Goal: Check status: Check status

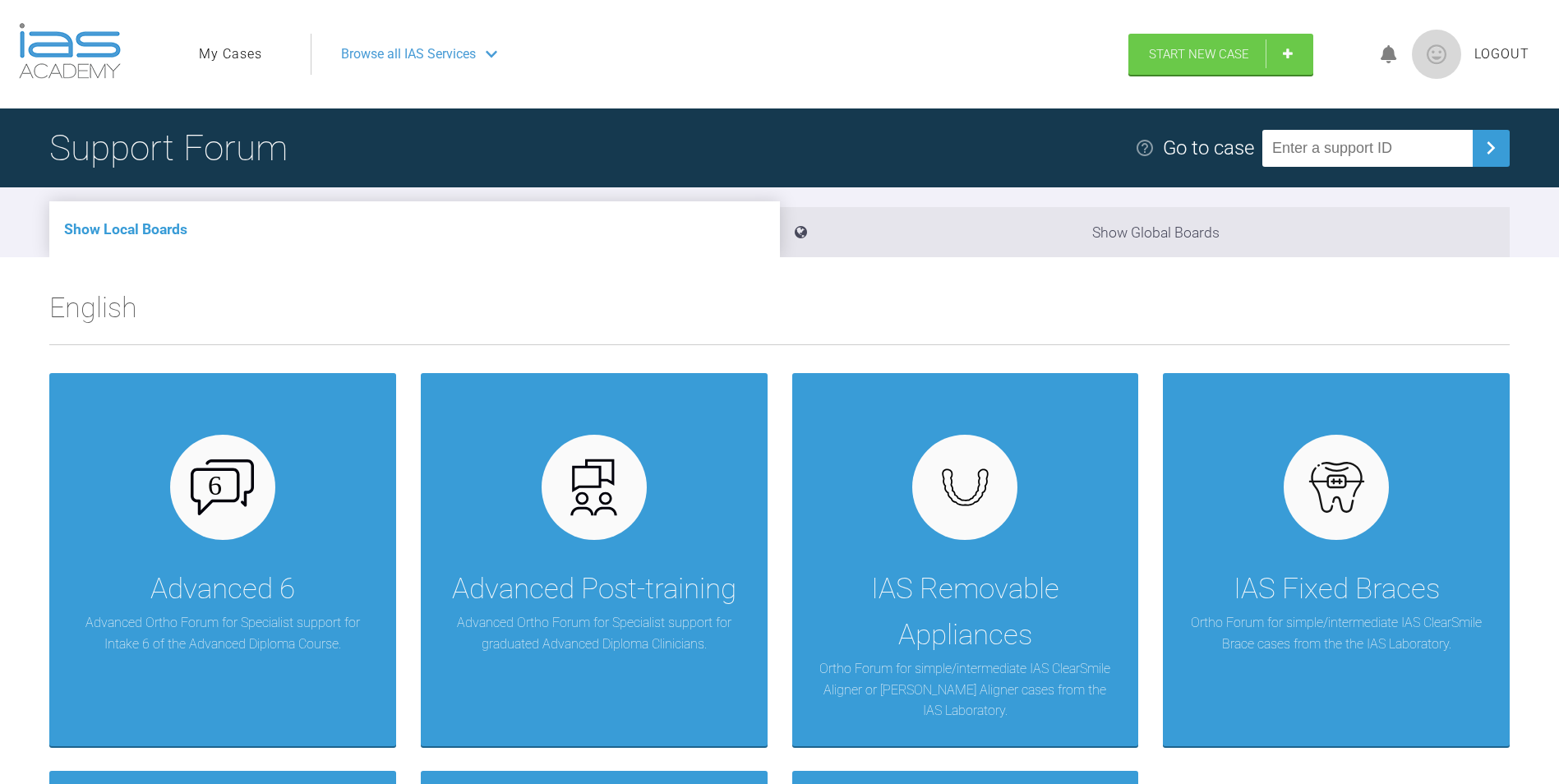
click at [350, 190] on div "Show Local Boards Show Global Boards" at bounding box center [779, 222] width 1559 height 70
click at [236, 44] on link "My Cases" at bounding box center [231, 54] width 63 height 21
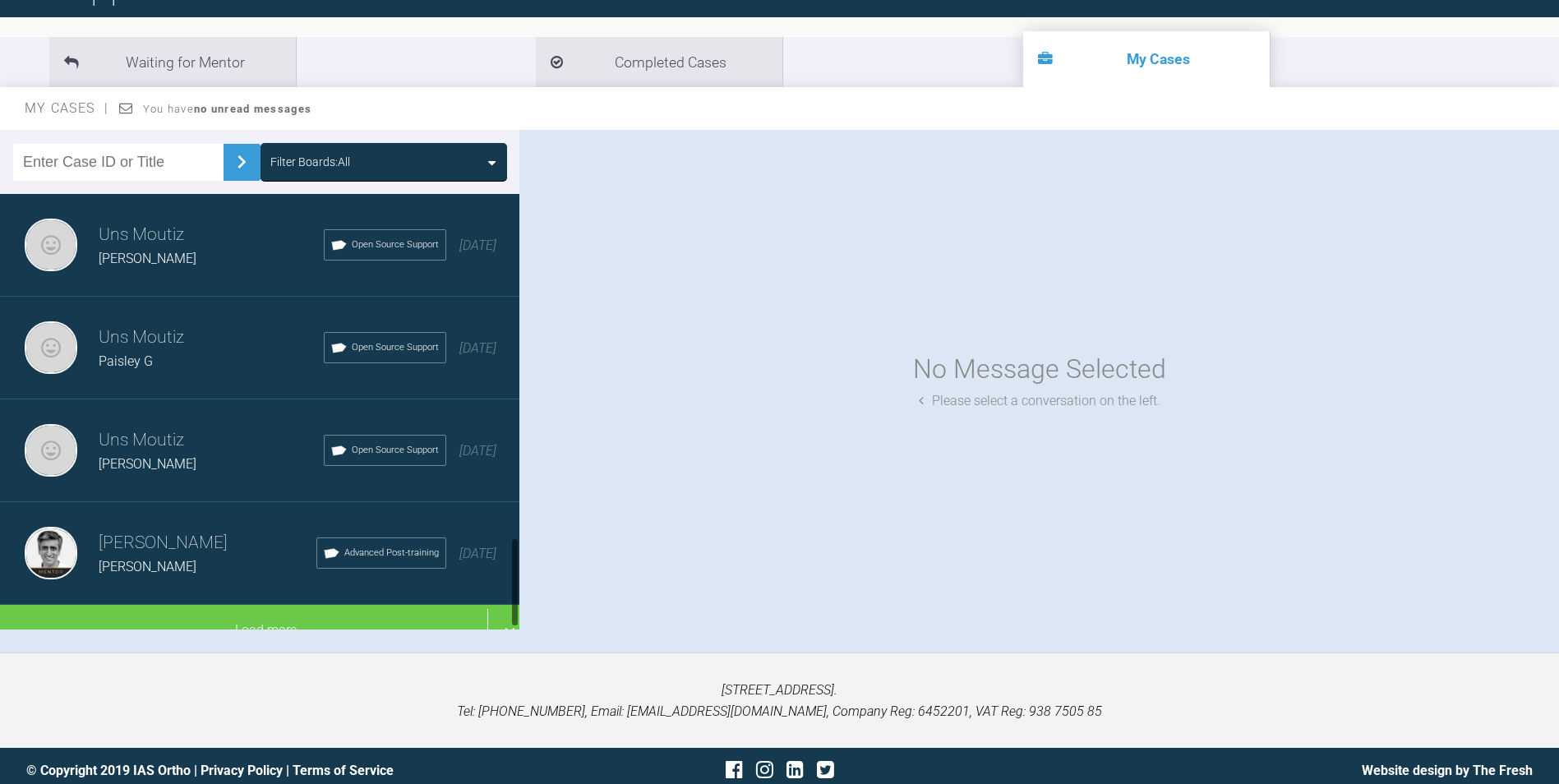
scroll to position [1670, 0]
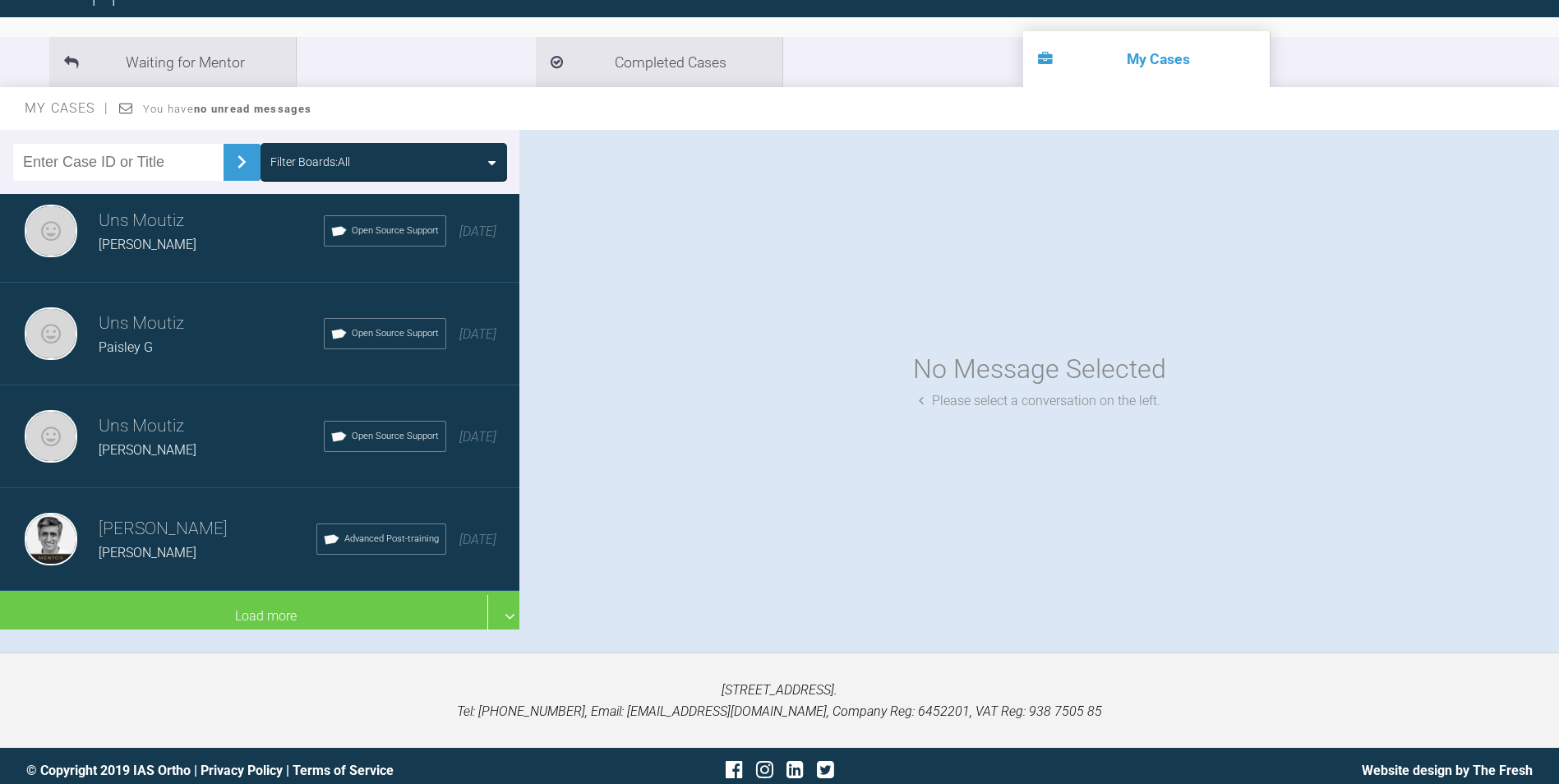
click at [163, 542] on div "[PERSON_NAME]" at bounding box center [207, 553] width 218 height 21
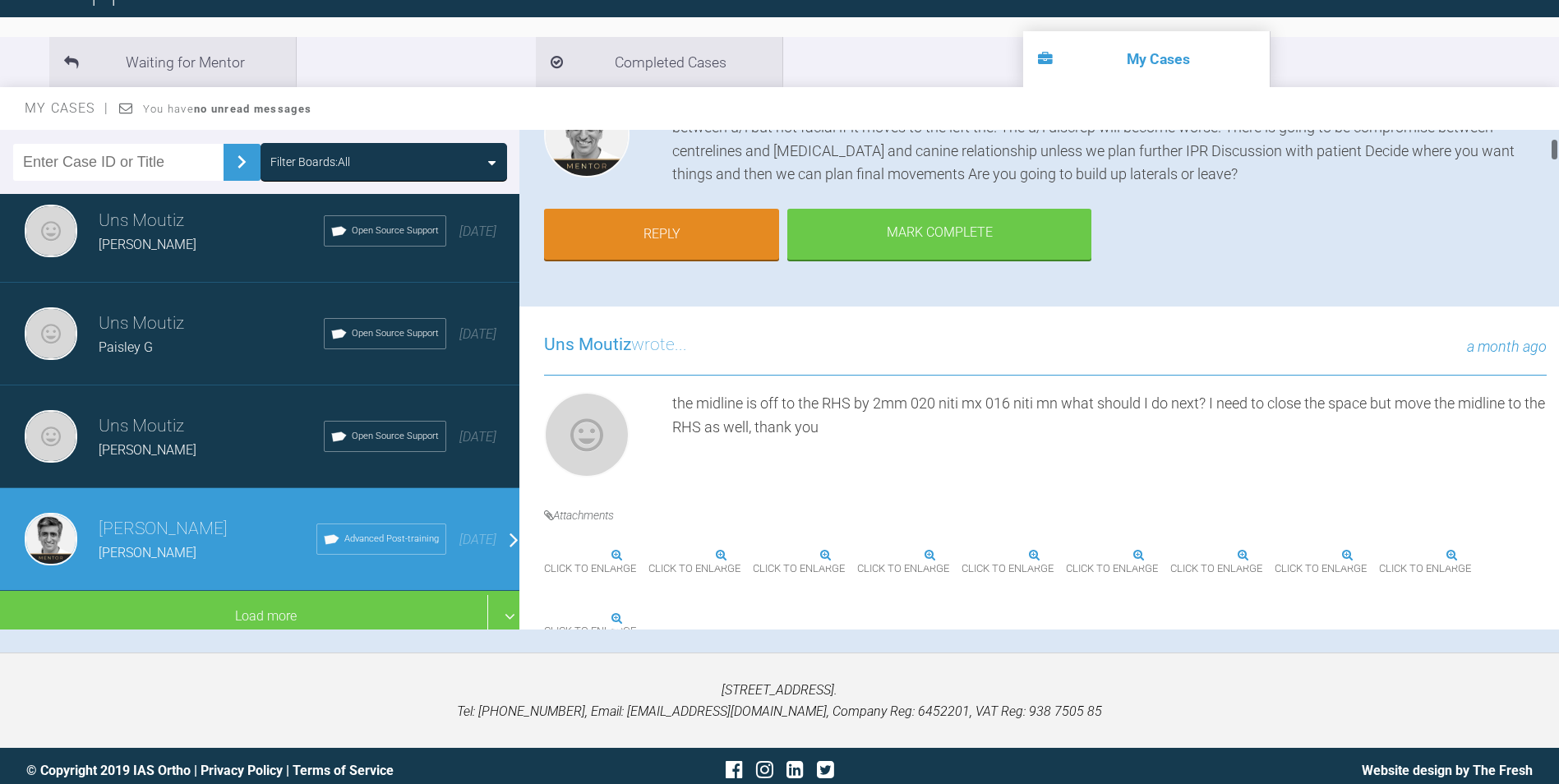
scroll to position [247, 0]
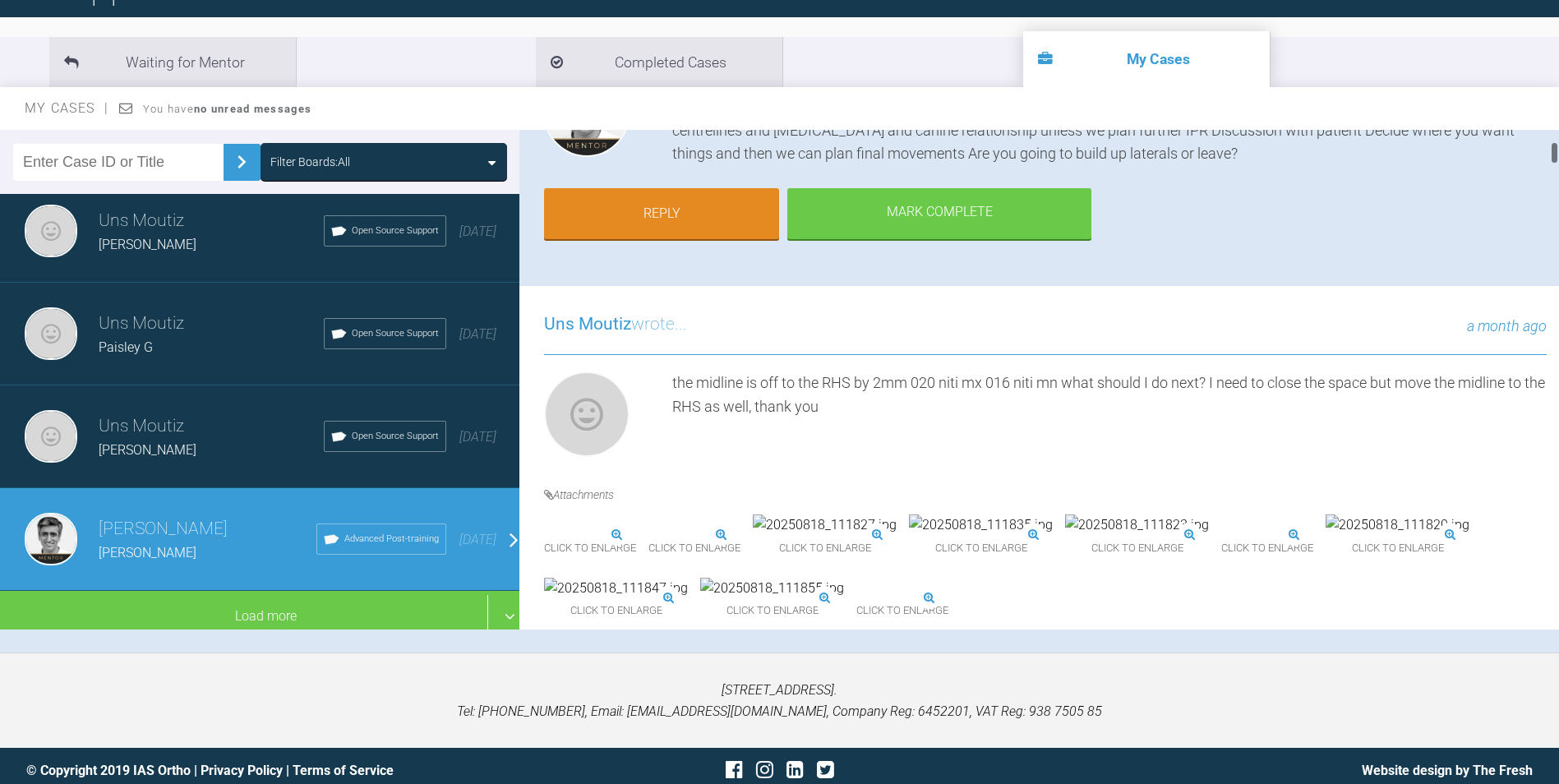
click at [856, 598] on img at bounding box center [856, 598] width 0 height 0
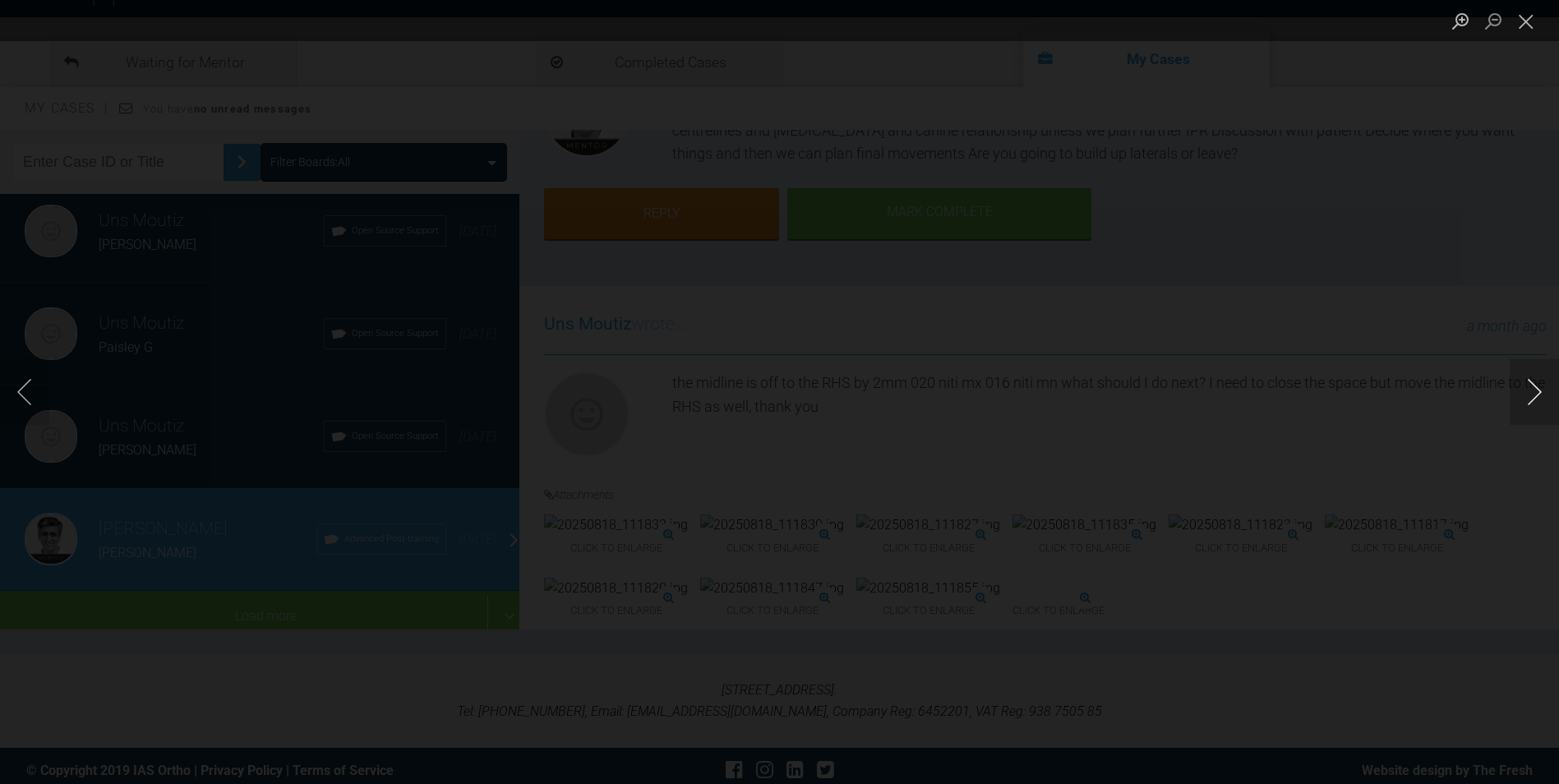
click at [1528, 394] on button "Next image" at bounding box center [1534, 391] width 50 height 66
click at [1532, 16] on button "Close lightbox" at bounding box center [1526, 21] width 32 height 29
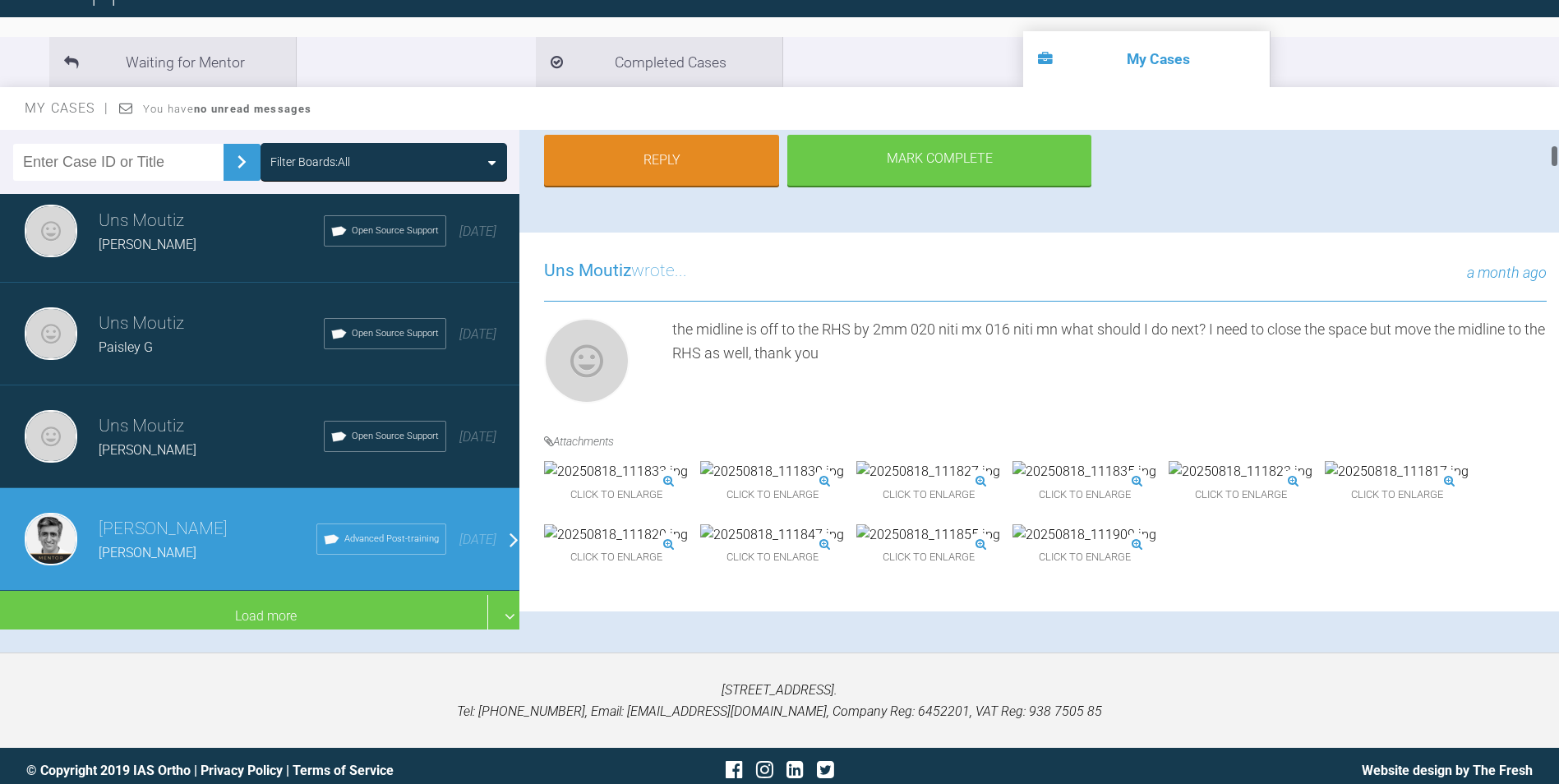
scroll to position [329, 0]
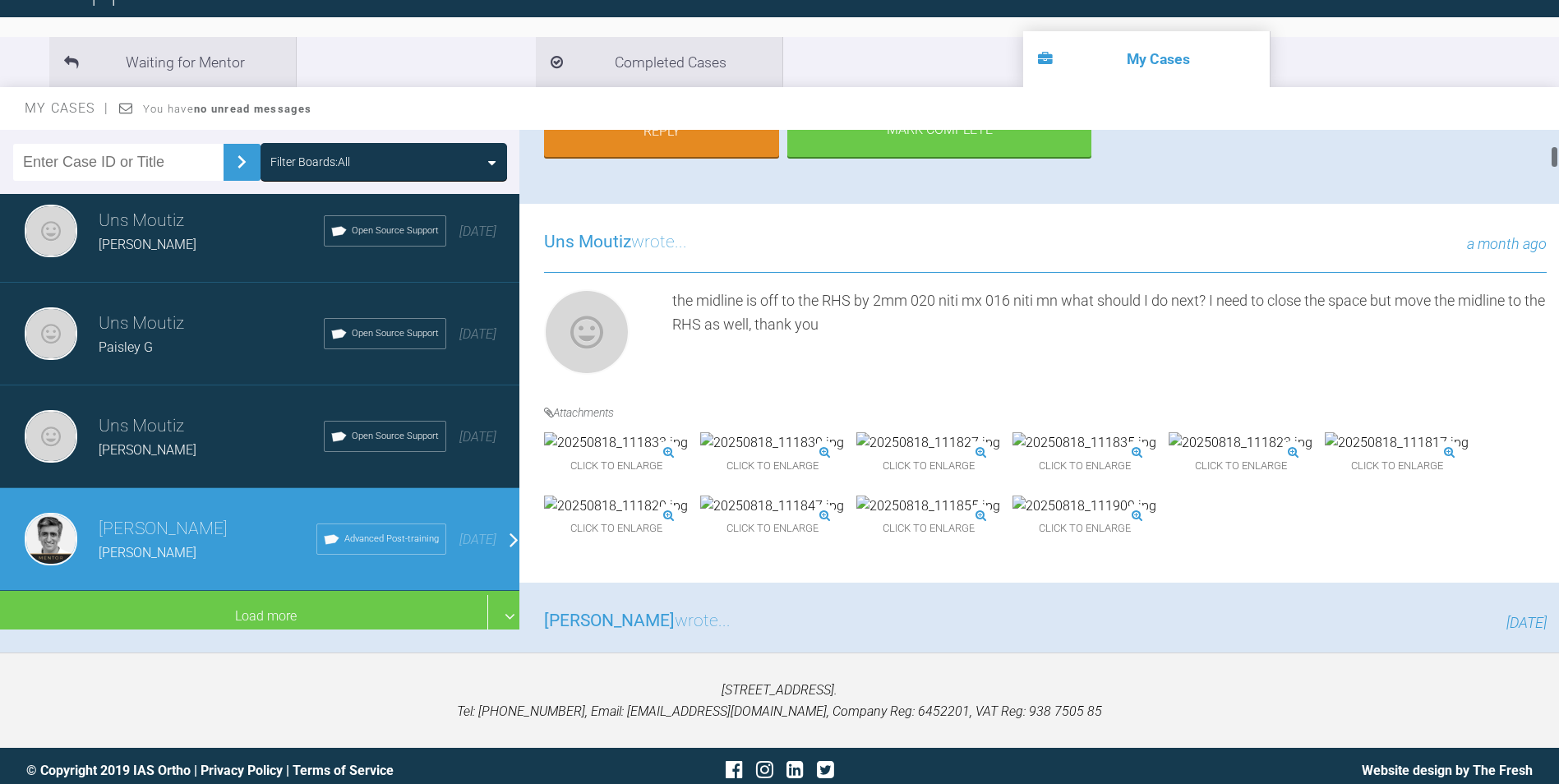
click at [631, 432] on img at bounding box center [616, 442] width 144 height 21
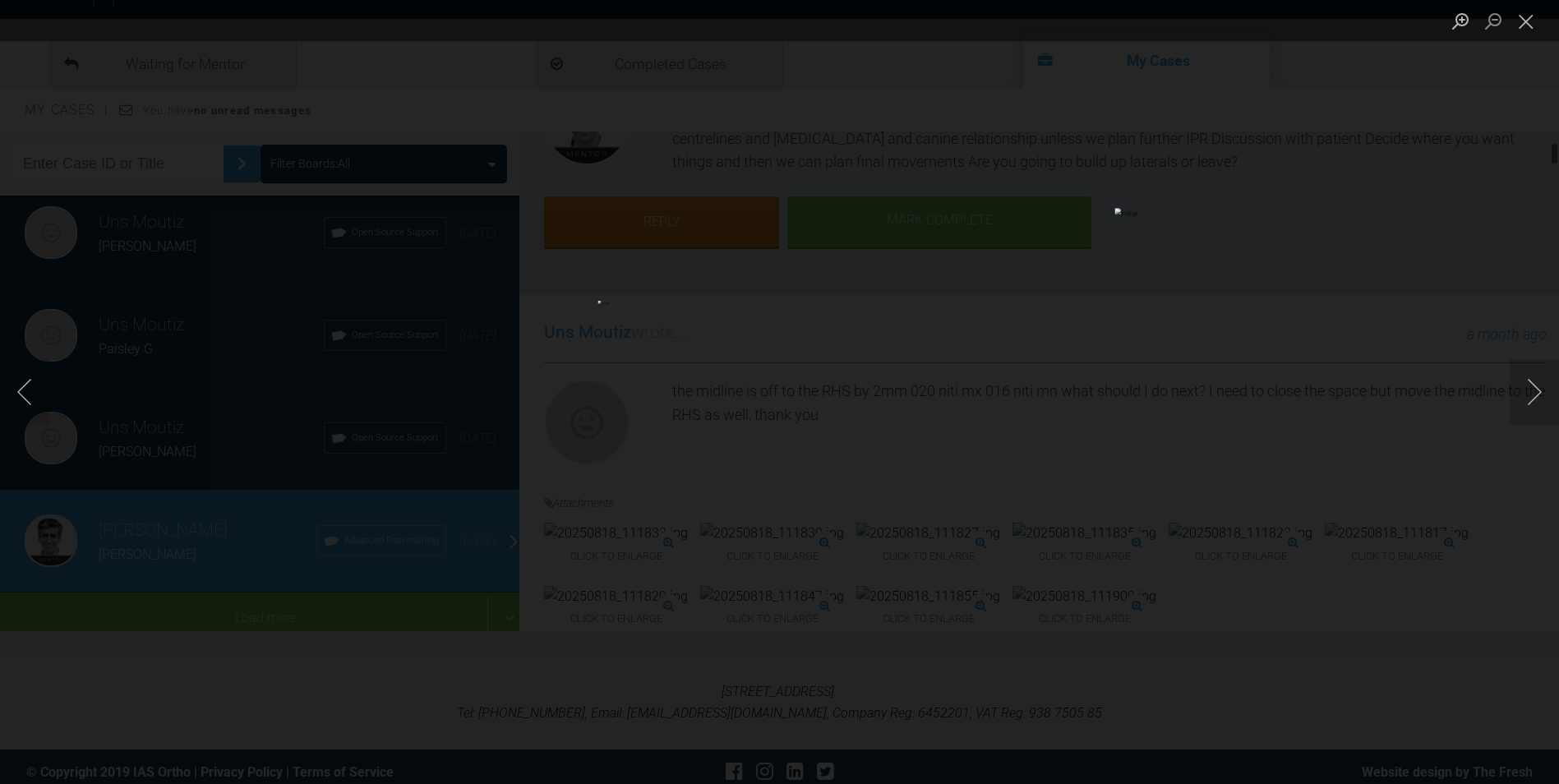
scroll to position [162, 0]
click at [1534, 392] on button "Next image" at bounding box center [1534, 391] width 50 height 66
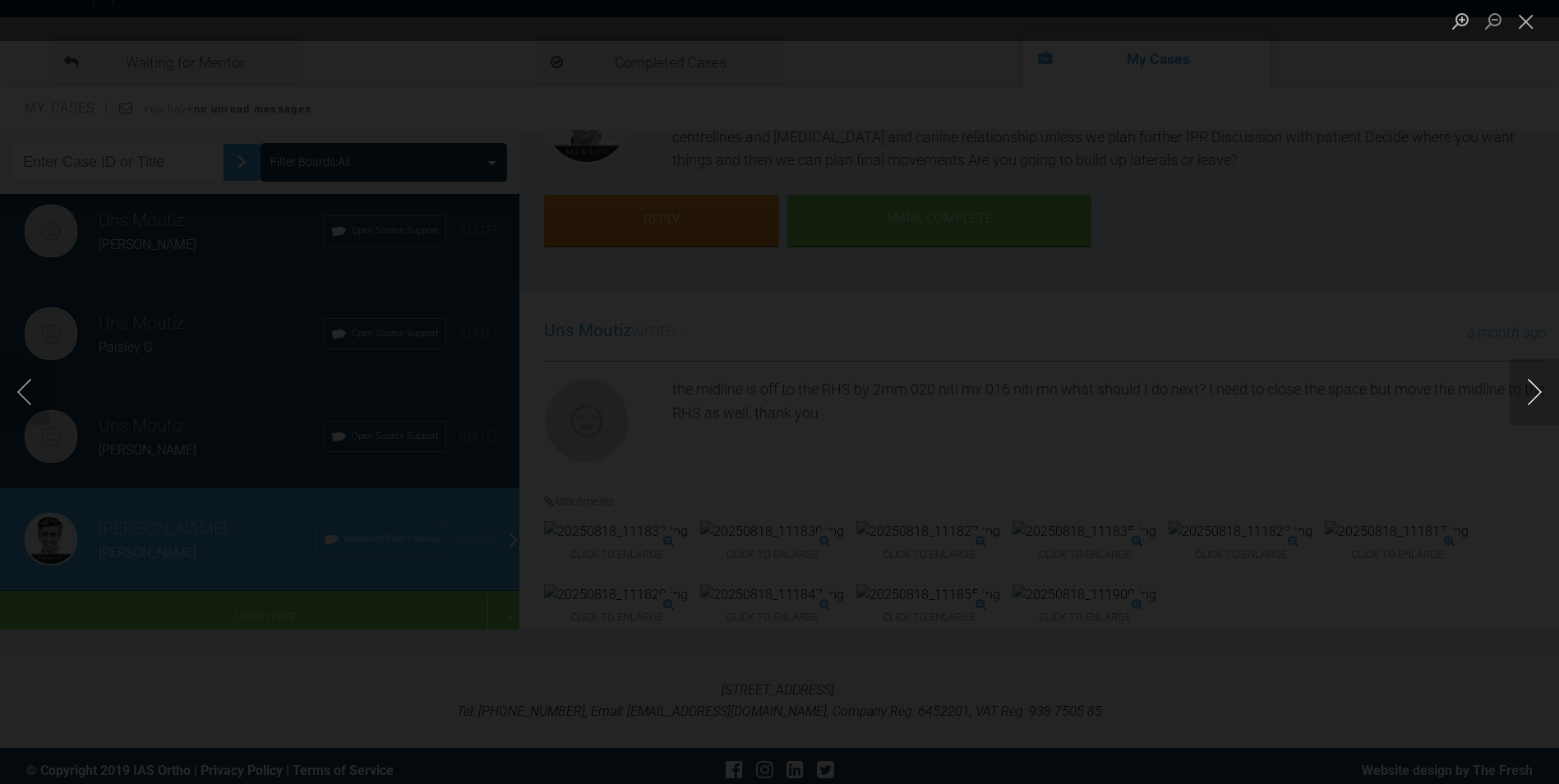
click at [1534, 392] on button "Next image" at bounding box center [1534, 391] width 50 height 66
click at [1540, 394] on button "Next image" at bounding box center [1534, 391] width 50 height 66
click at [31, 389] on button "Previous image" at bounding box center [25, 391] width 50 height 66
click at [49, 382] on button "Previous image" at bounding box center [25, 391] width 50 height 66
click at [38, 384] on button "Previous image" at bounding box center [25, 391] width 50 height 66
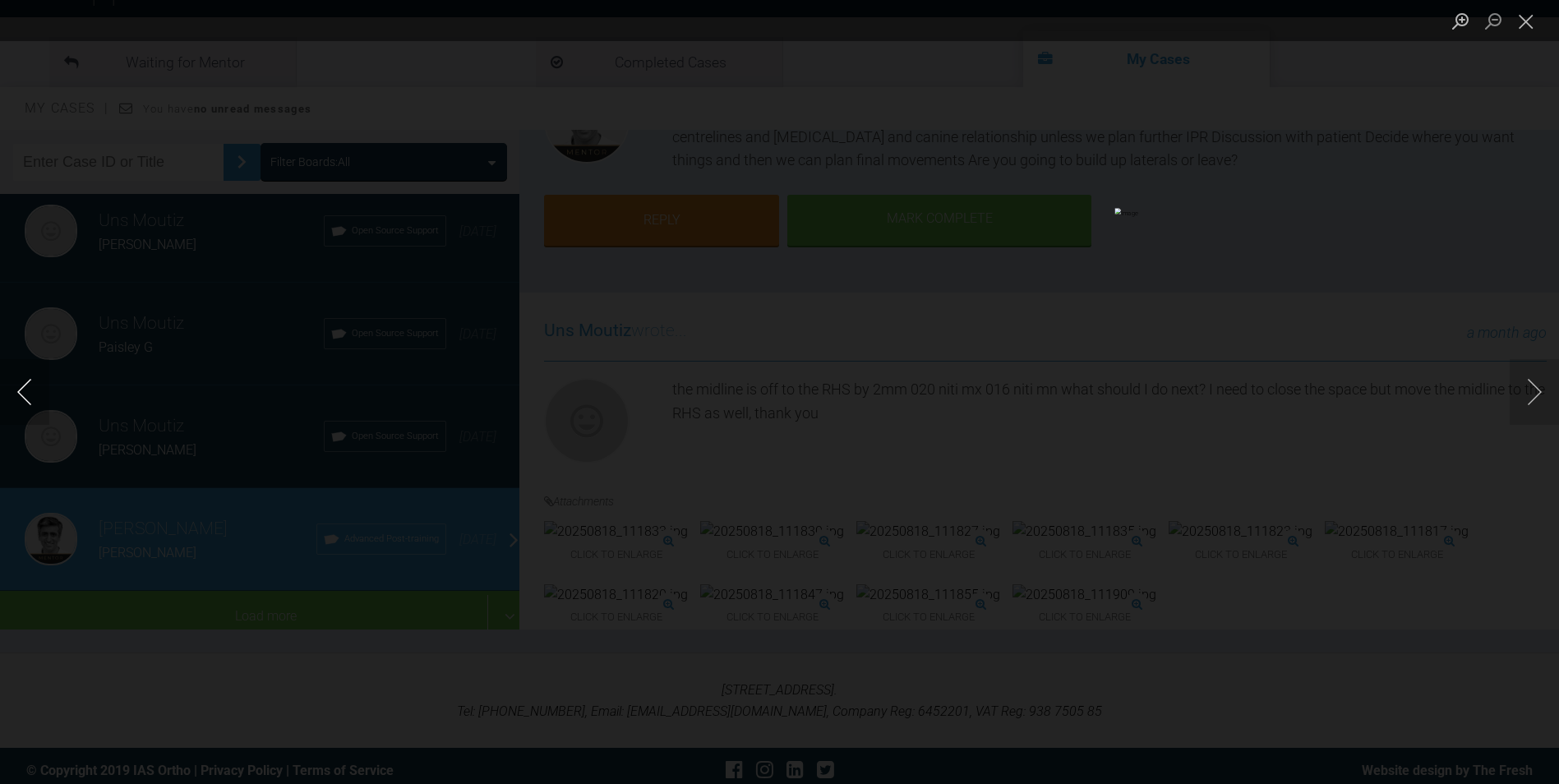
click at [38, 384] on button "Previous image" at bounding box center [25, 391] width 50 height 66
click at [1521, 20] on button "Close lightbox" at bounding box center [1526, 21] width 32 height 29
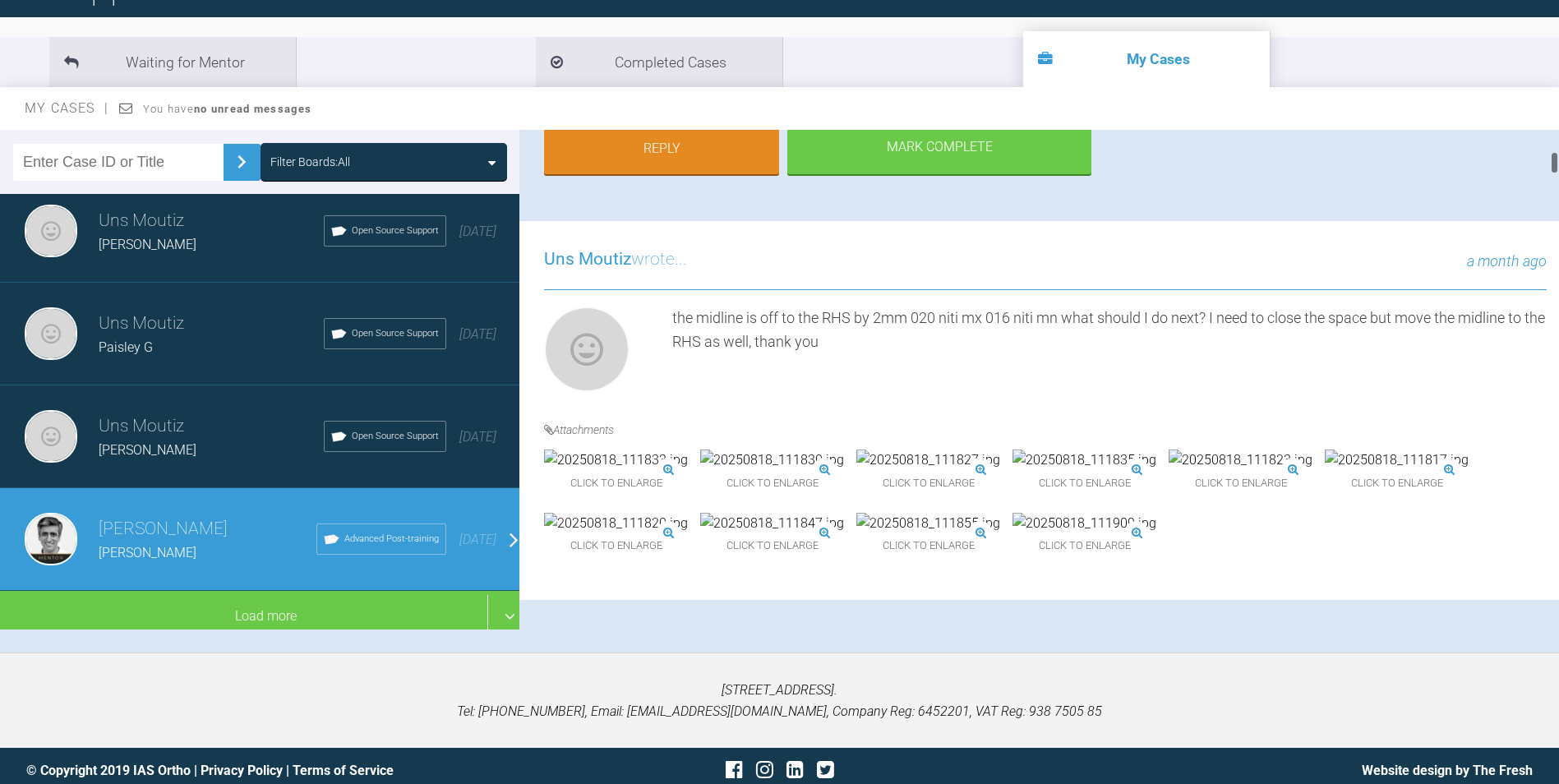
scroll to position [487, 0]
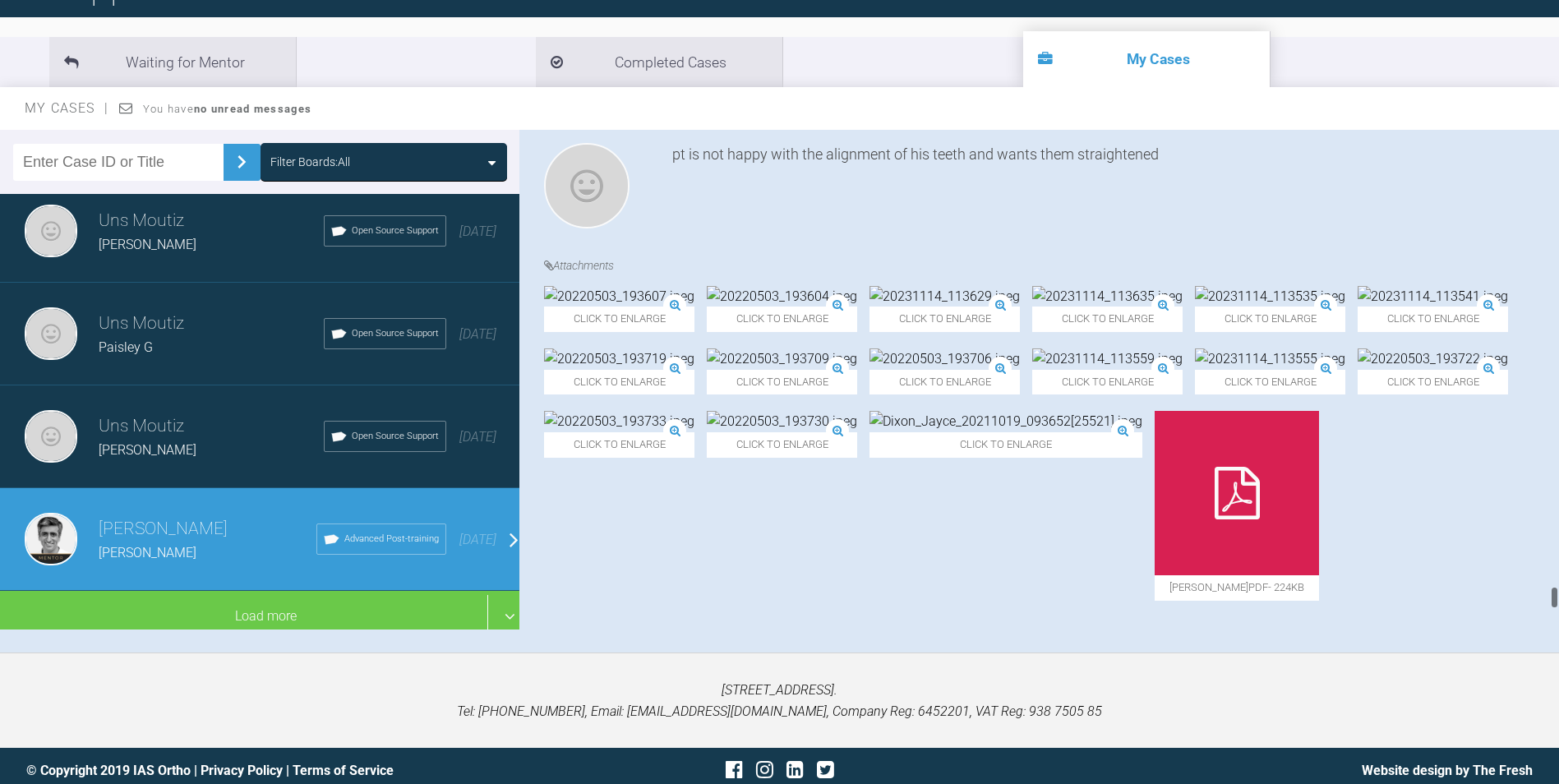
drag, startPoint x: 1551, startPoint y: 150, endPoint x: 1333, endPoint y: 499, distance: 411.5
click at [1558, 575] on html "My Cases Logout Browse all IAS Services Start New Case Logout Support Forum Bac…" at bounding box center [779, 315] width 1559 height 955
click at [857, 370] on img at bounding box center [782, 359] width 150 height 21
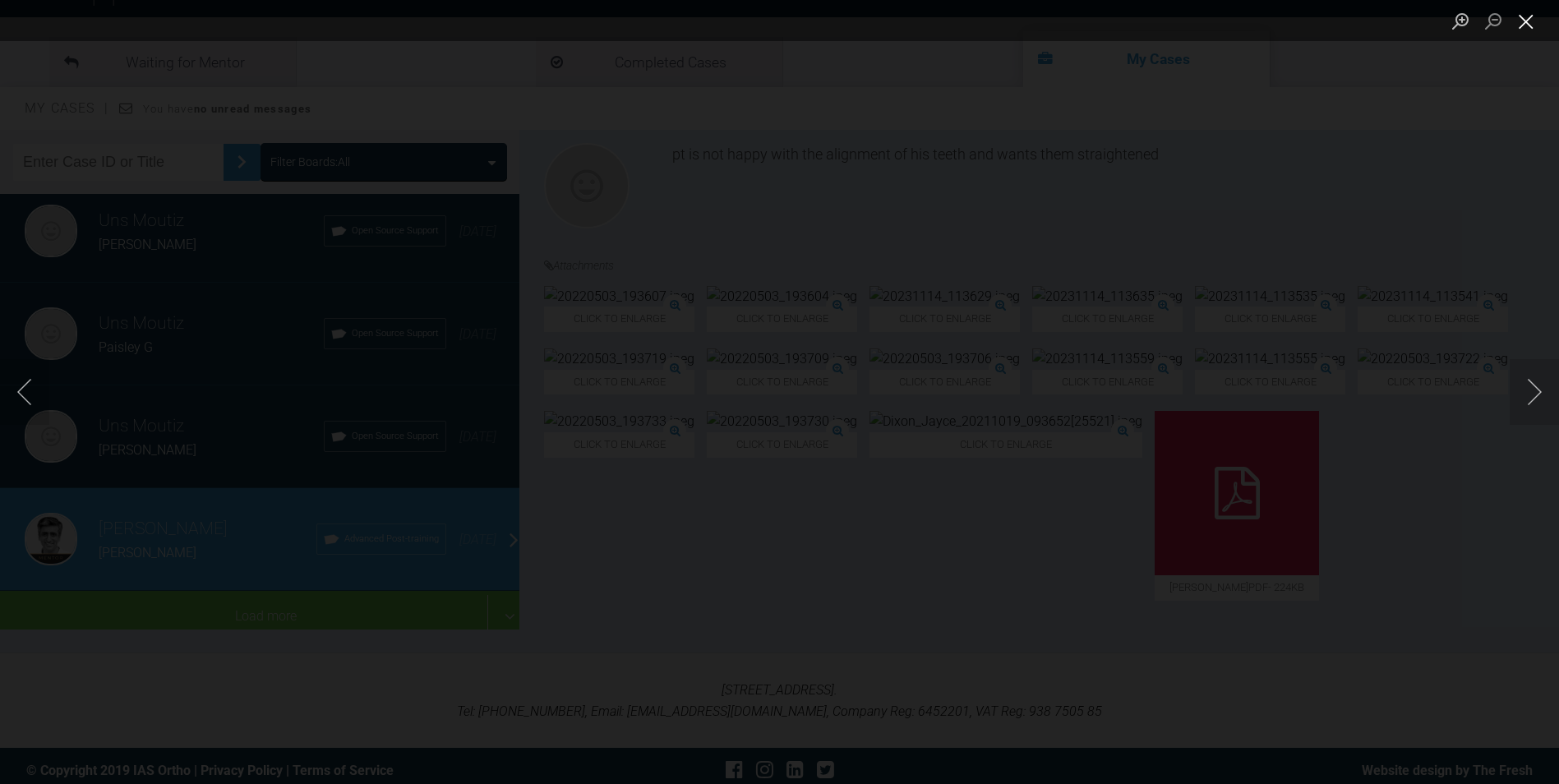
click at [1521, 21] on button "Close lightbox" at bounding box center [1526, 21] width 32 height 29
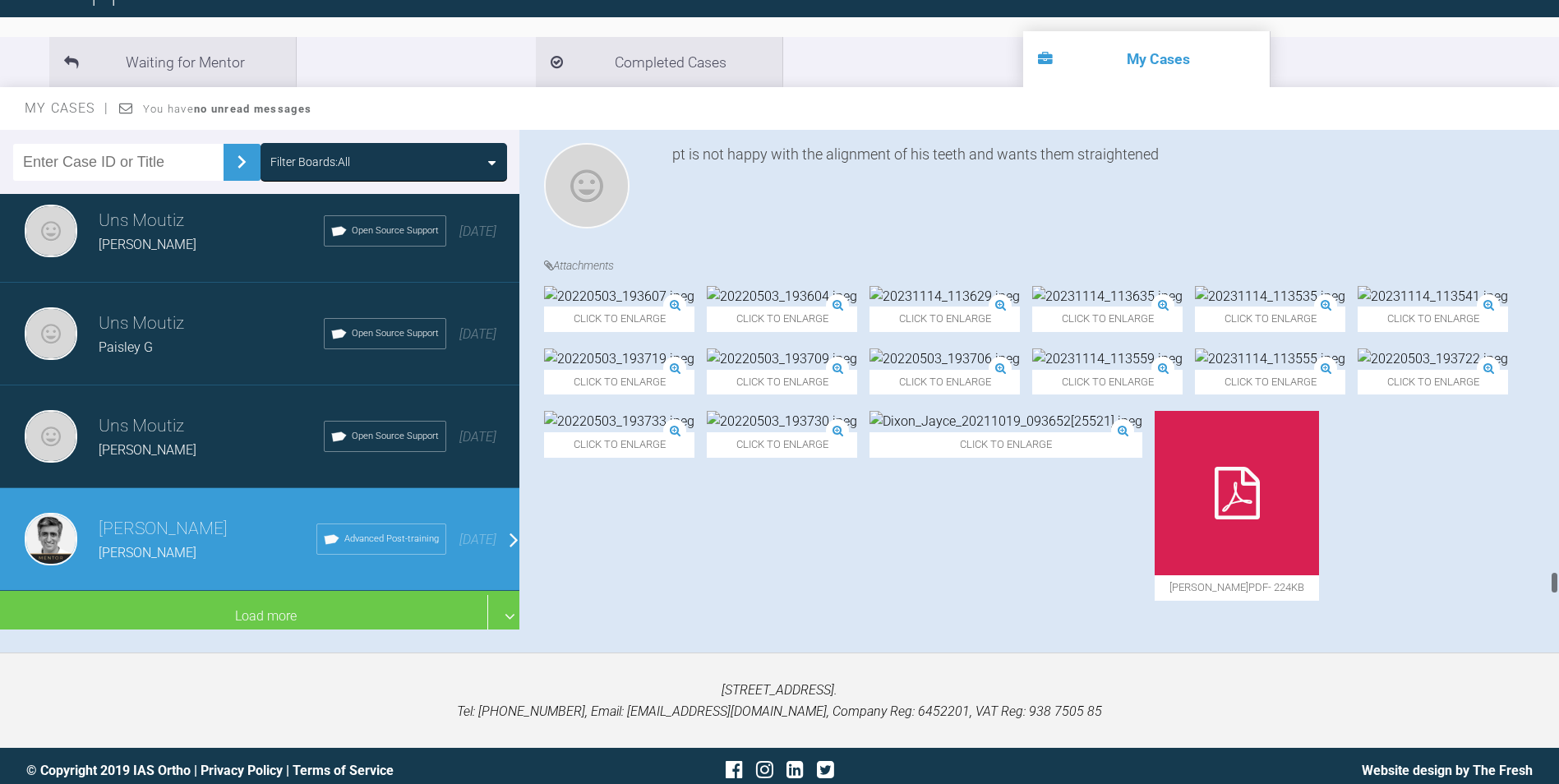
scroll to position [9270, 0]
drag, startPoint x: 1550, startPoint y: 570, endPoint x: 1574, endPoint y: 235, distance: 335.9
click at [1558, 235] on html "My Cases Logout Browse all IAS Services Start New Case Logout Support Forum Bac…" at bounding box center [779, 315] width 1559 height 955
click at [1532, 543] on div "Click to enlarge Click to enlarge Click to enlarge Click to enlarge Click to en…" at bounding box center [1046, 452] width 1003 height 332
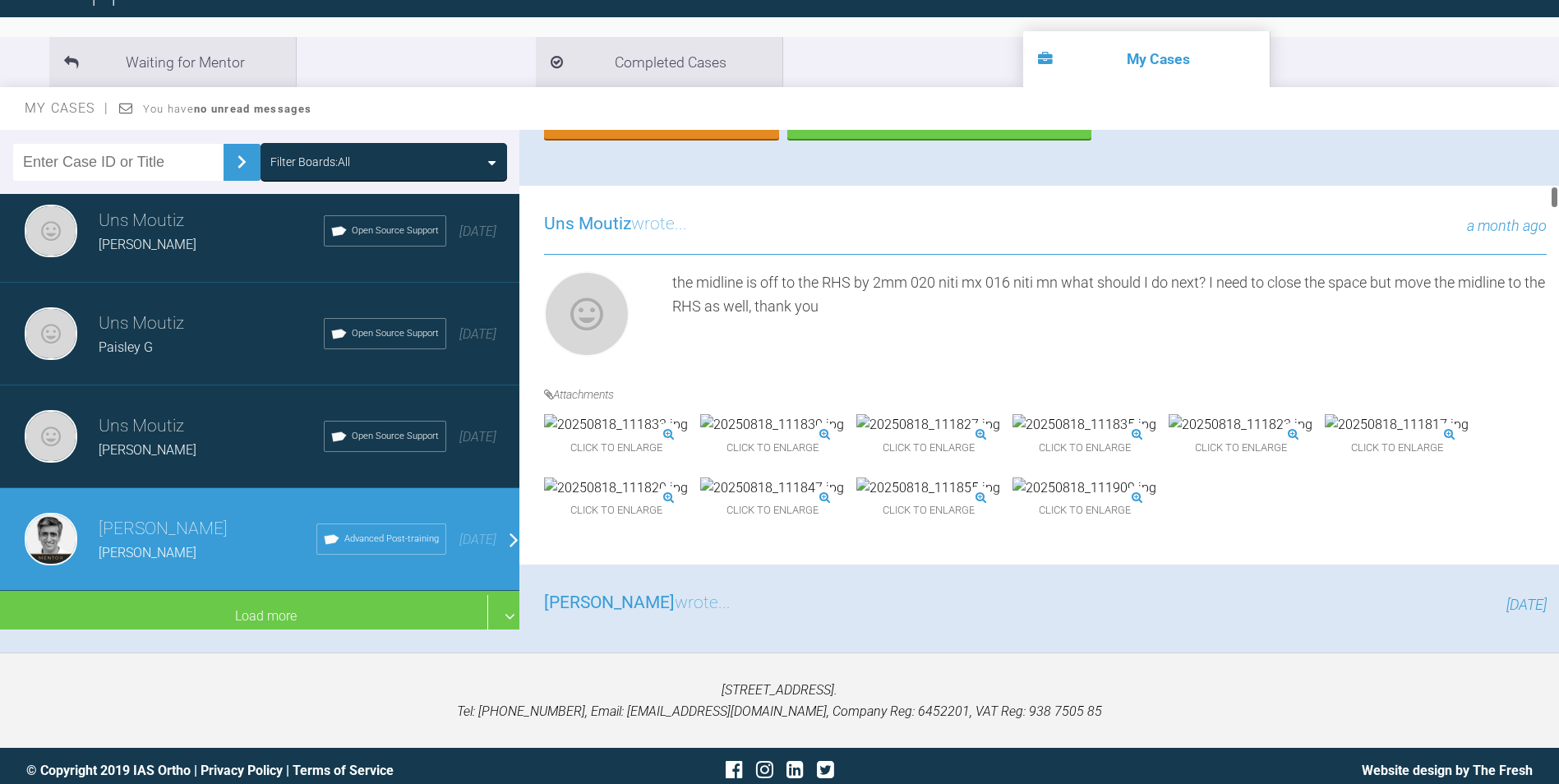
scroll to position [0, 0]
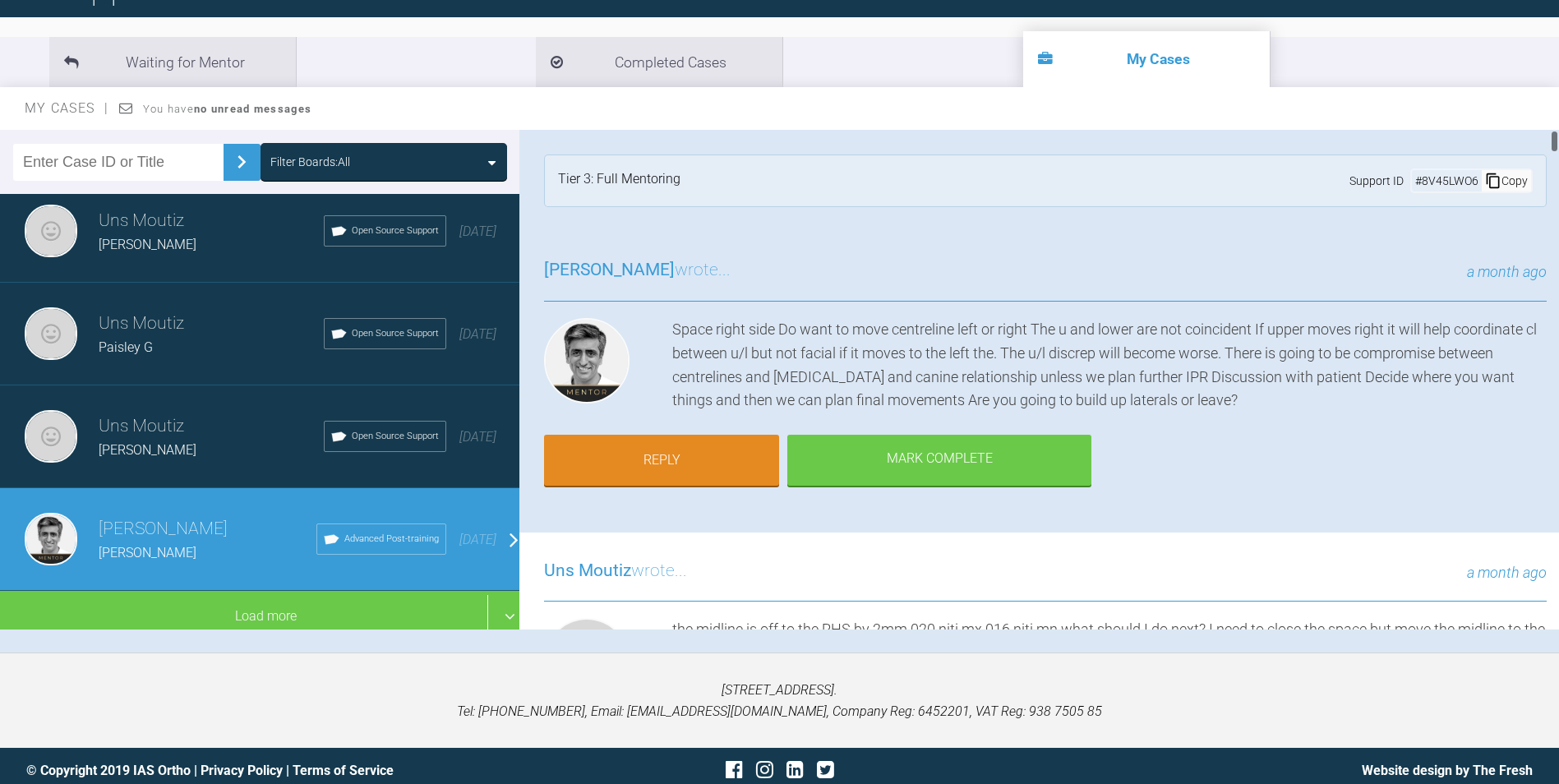
drag, startPoint x: 1555, startPoint y: 564, endPoint x: 1548, endPoint y: 54, distance: 510.0
click at [1548, 54] on div "Waiting for Mentor Completed Cases My Cases My Cases You have no unread message…" at bounding box center [779, 339] width 1559 height 627
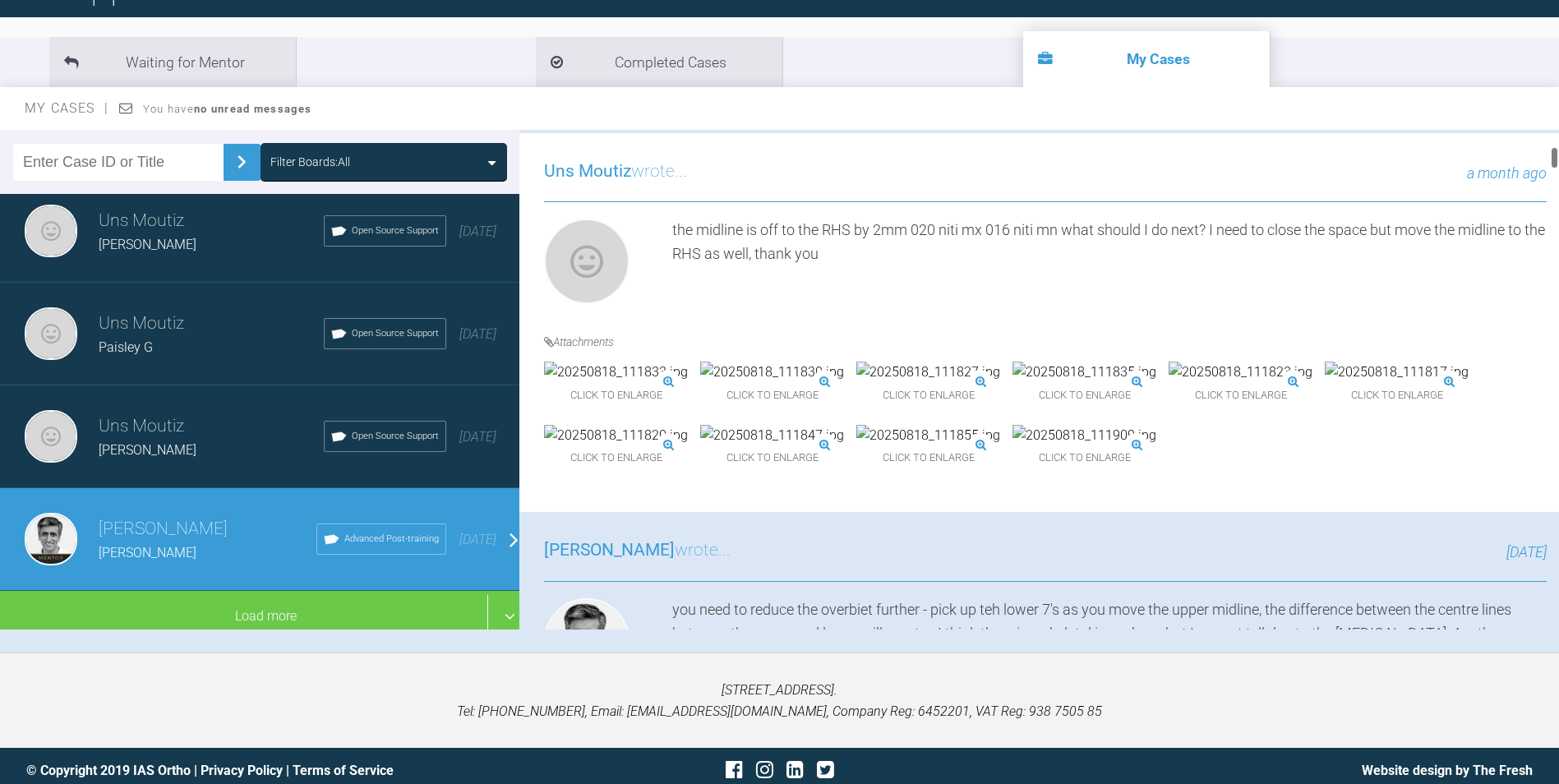
scroll to position [493, 0]
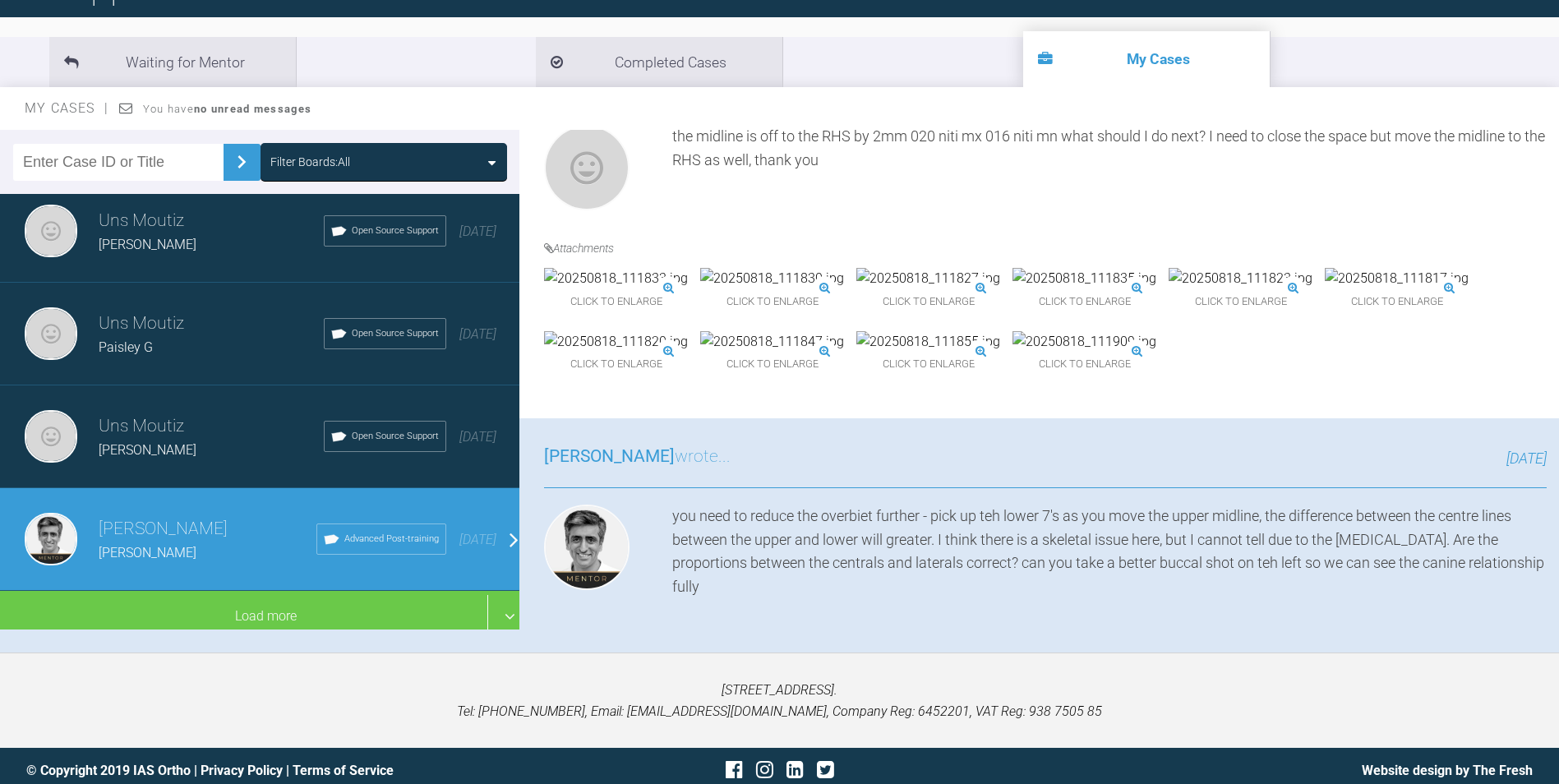
click at [1157, 353] on img at bounding box center [1084, 342] width 144 height 21
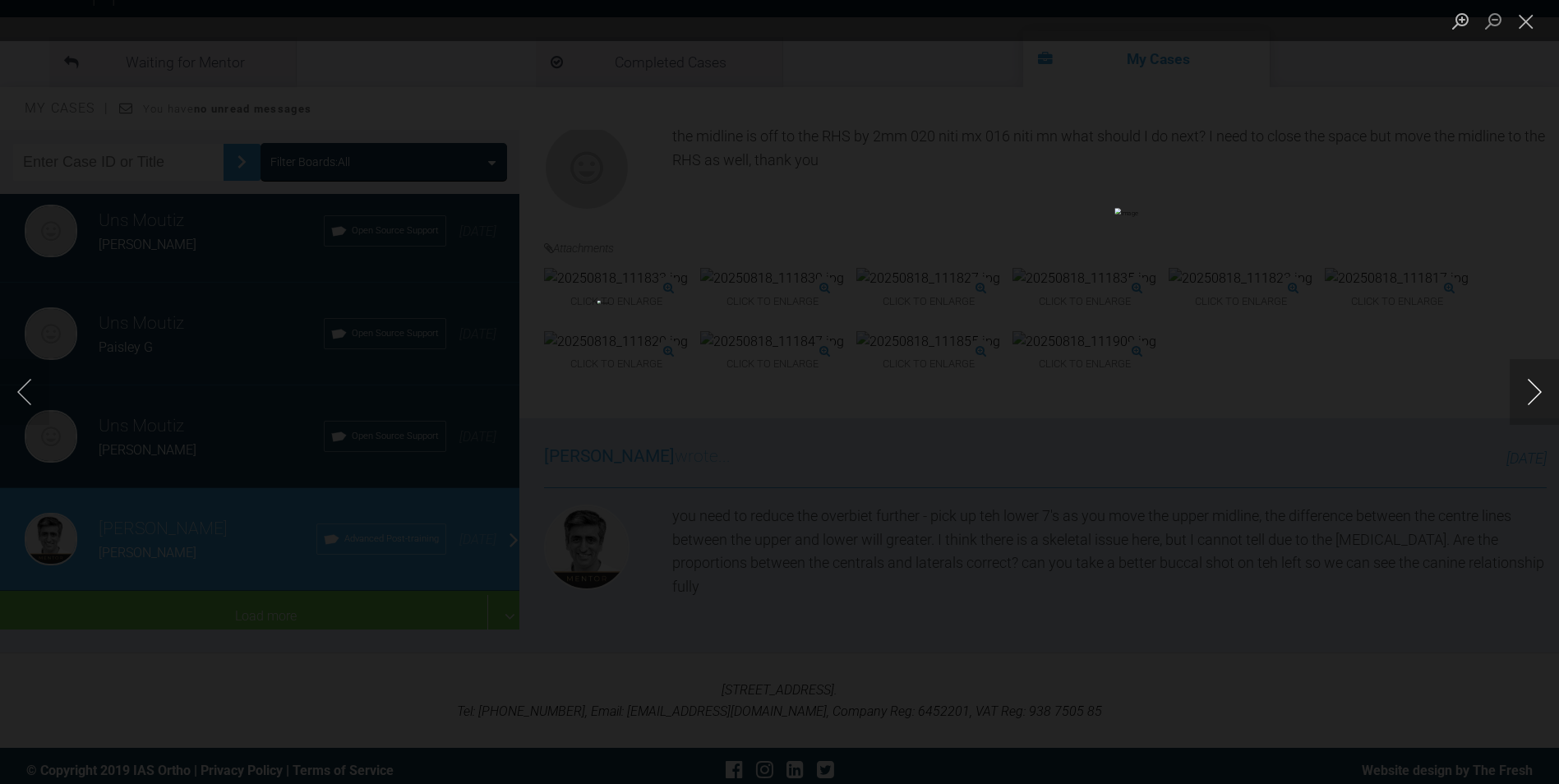
click at [1534, 415] on button "Next image" at bounding box center [1534, 391] width 50 height 66
click at [1548, 389] on button "Next image" at bounding box center [1534, 391] width 50 height 66
click at [1537, 398] on button "Next image" at bounding box center [1534, 391] width 50 height 66
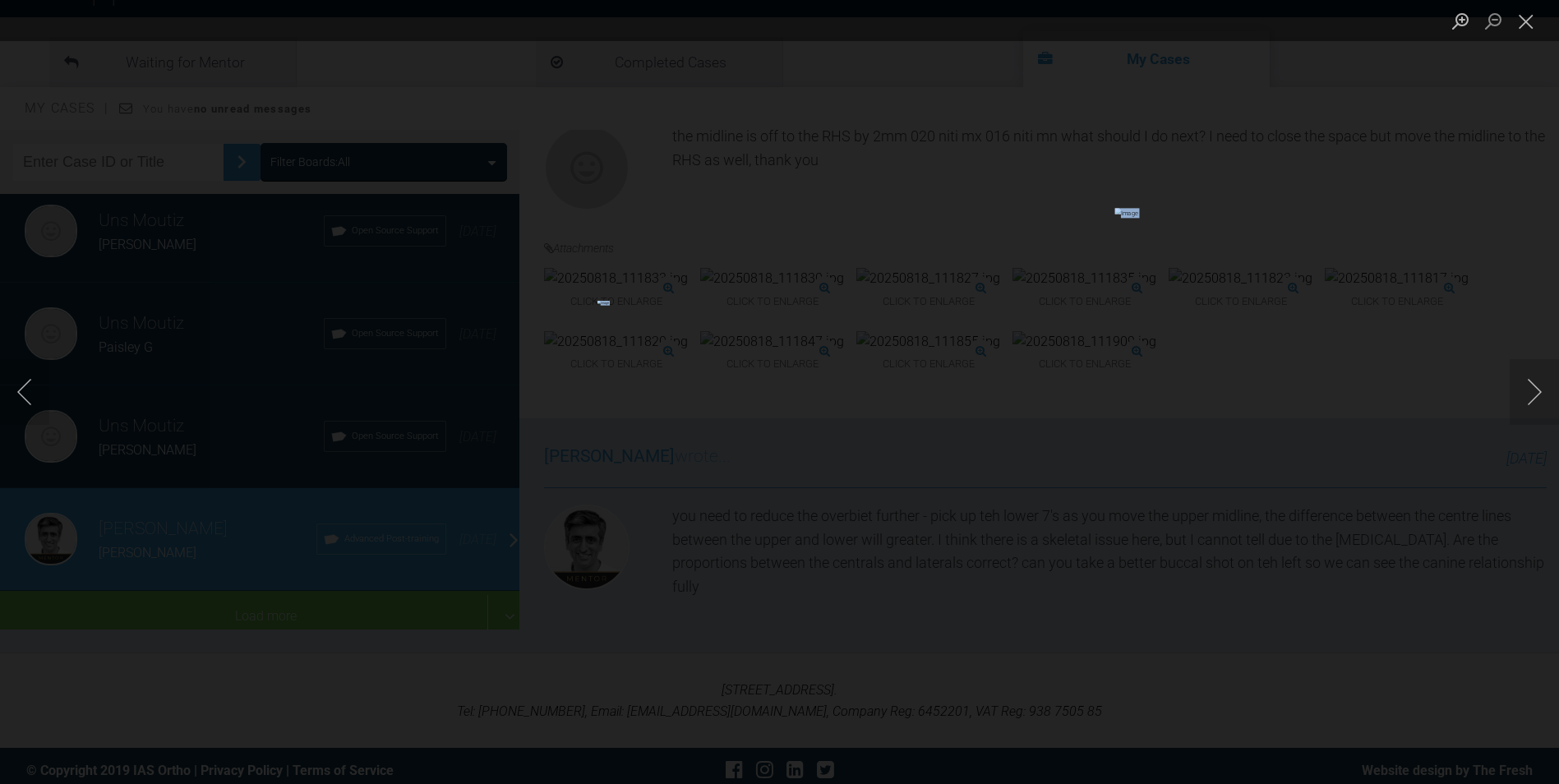
drag, startPoint x: 911, startPoint y: 35, endPoint x: 705, endPoint y: 54, distance: 206.9
click at [705, 54] on div "Lightbox" at bounding box center [779, 392] width 1559 height 784
click at [1081, 234] on div "Lightbox" at bounding box center [779, 392] width 1559 height 784
